Goal: Information Seeking & Learning: Understand process/instructions

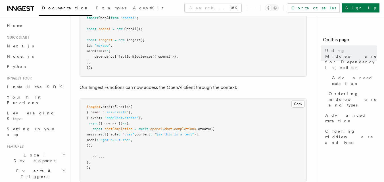
scroll to position [162, 0]
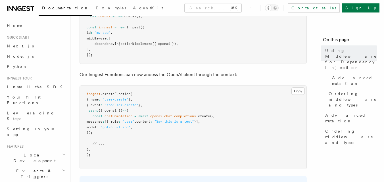
click at [157, 114] on span "openai" at bounding box center [156, 116] width 12 height 4
click at [169, 114] on span "chat" at bounding box center [168, 116] width 8 height 4
click at [185, 114] on span "completions" at bounding box center [185, 116] width 22 height 4
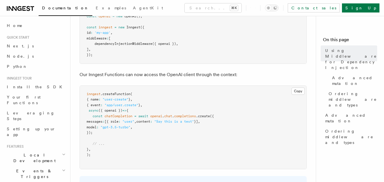
click at [185, 114] on span "completions" at bounding box center [185, 116] width 22 height 4
click at [206, 114] on span ".create" at bounding box center [203, 116] width 14 height 4
click at [171, 121] on pre "inngest .createFunction ( { name : "user-create" } , { event : "app/user.create…" at bounding box center [193, 127] width 227 height 83
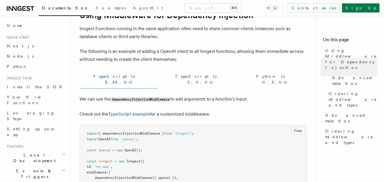
scroll to position [0, 0]
